Goal: Transaction & Acquisition: Purchase product/service

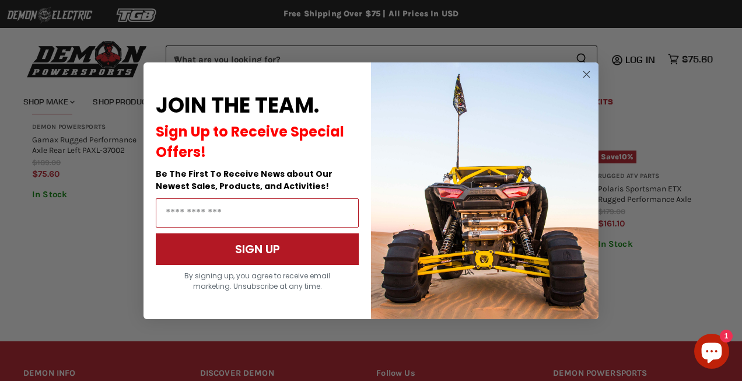
scroll to position [882, 0]
